Goal: Task Accomplishment & Management: Use online tool/utility

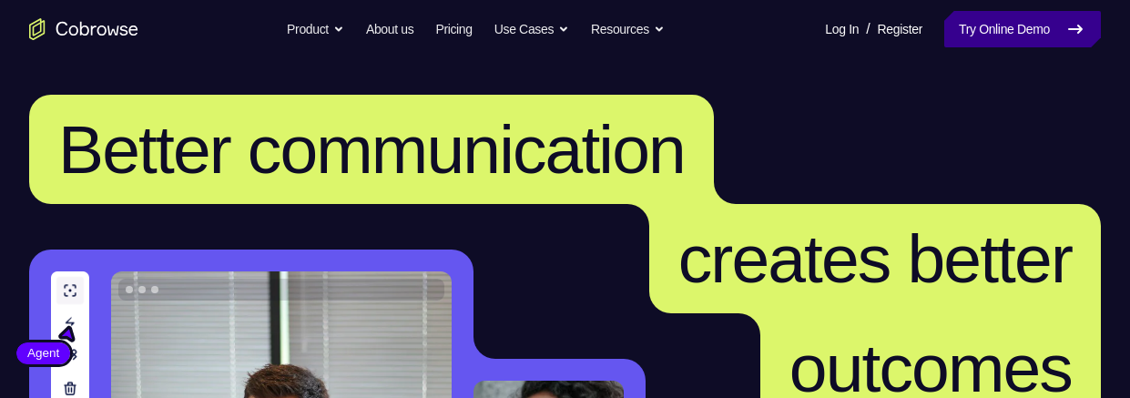
click at [987, 39] on link "Try Online Demo" at bounding box center [1022, 29] width 157 height 36
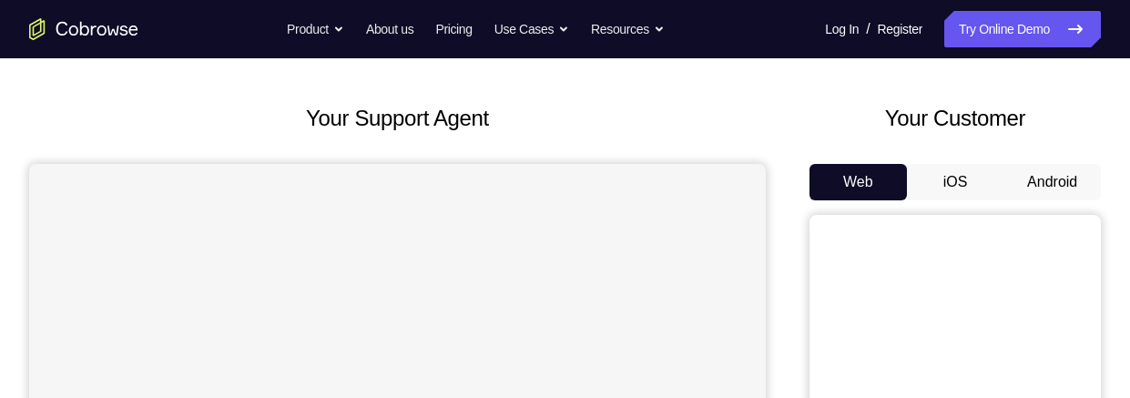
scroll to position [116, 0]
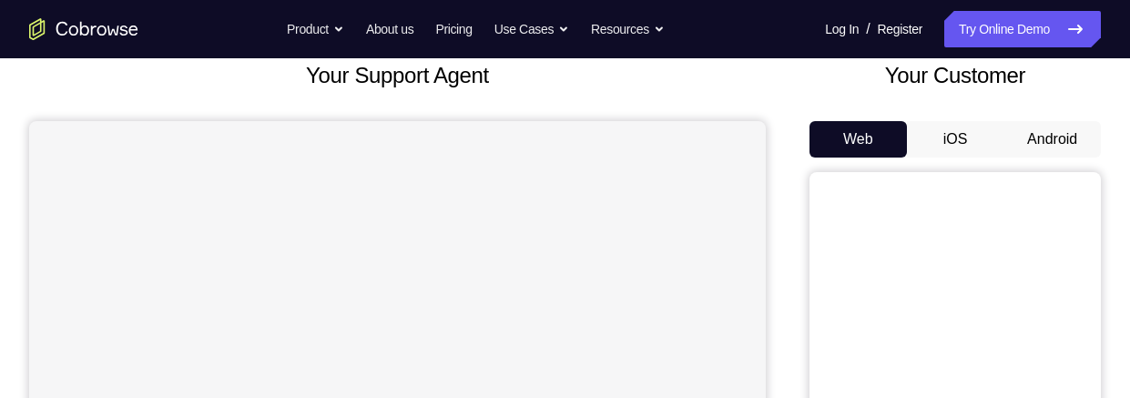
click at [1049, 129] on button "Android" at bounding box center [1051, 139] width 97 height 36
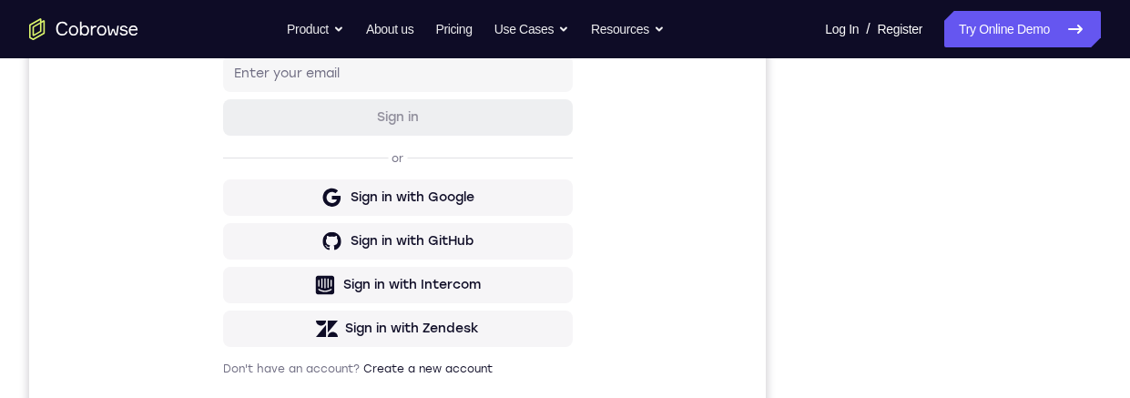
scroll to position [324, 0]
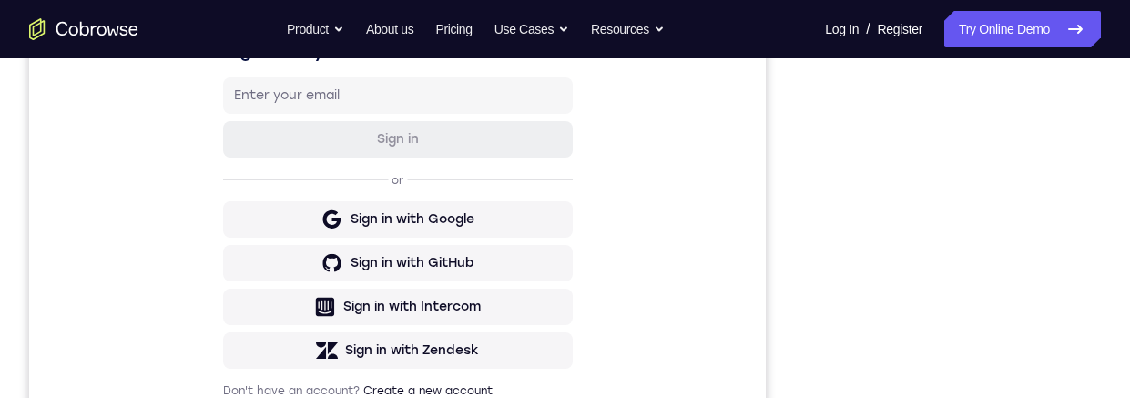
click at [868, 56] on nav "Go back Powerful, Flexible and Trustworthy. Avoid all extra friction for both A…" at bounding box center [565, 29] width 1130 height 58
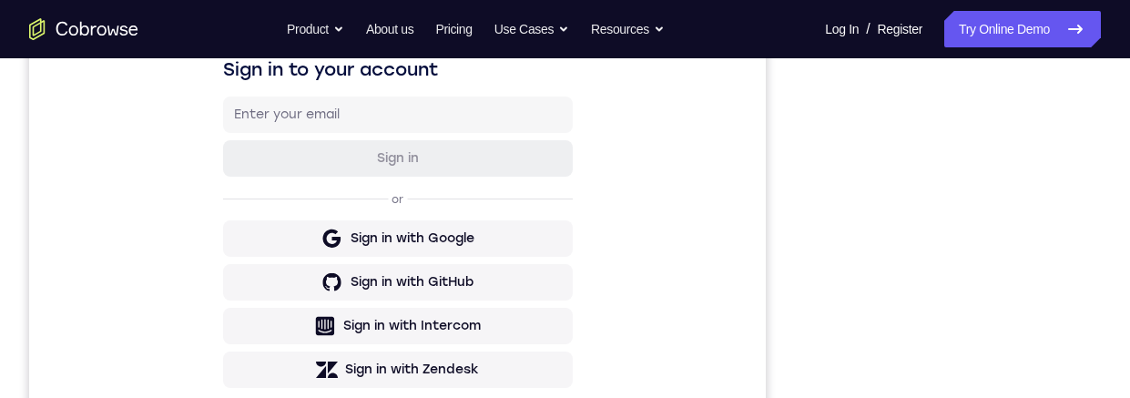
scroll to position [0, 0]
